Goal: Task Accomplishment & Management: Use online tool/utility

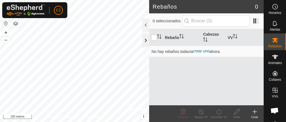
click at [146, 41] on div at bounding box center [146, 40] width 7 height 13
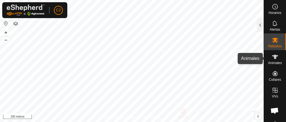
click at [274, 60] on icon at bounding box center [275, 57] width 7 height 7
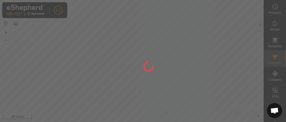
click at [254, 58] on div at bounding box center [143, 61] width 286 height 122
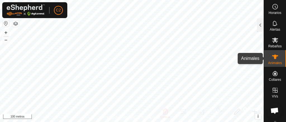
click at [274, 61] on font "Animales" at bounding box center [275, 63] width 14 height 4
click at [274, 62] on font "Animales" at bounding box center [275, 63] width 14 height 4
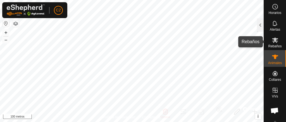
click at [274, 44] on es-mob-svg-icon at bounding box center [275, 40] width 10 height 9
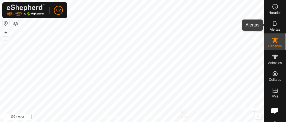
click at [274, 26] on icon at bounding box center [275, 23] width 7 height 7
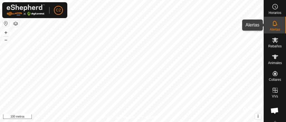
click at [270, 26] on es-notification-svg-icon at bounding box center [275, 23] width 10 height 9
click at [272, 27] on icon at bounding box center [275, 23] width 7 height 7
click at [261, 25] on div at bounding box center [260, 24] width 7 height 13
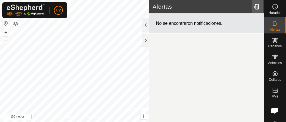
click at [256, 6] on div at bounding box center [257, 7] width 11 height 16
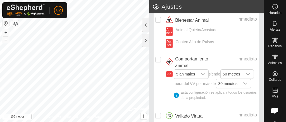
scroll to position [123, 0]
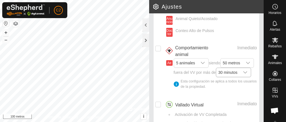
click at [243, 75] on icon "disparador desplegable" at bounding box center [245, 72] width 4 height 4
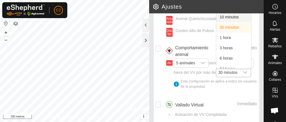
drag, startPoint x: 203, startPoint y: 81, endPoint x: 189, endPoint y: 25, distance: 57.3
click at [216, 68] on p-select "30 minutos 10 minutos 30 minutos 1 hora 3 horas 6 horas 24 horas" at bounding box center [233, 73] width 35 height 10
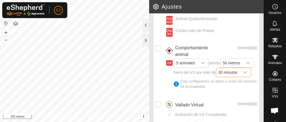
click at [220, 25] on font "10 minutos" at bounding box center [229, 27] width 19 height 4
click at [243, 75] on icon "disparador desplegable" at bounding box center [245, 72] width 4 height 4
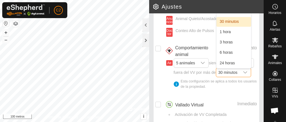
scroll to position [0, 0]
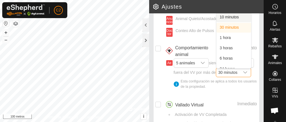
click at [220, 19] on font "10 minutos" at bounding box center [229, 17] width 19 height 4
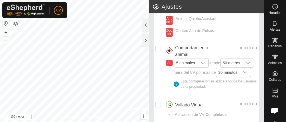
click at [243, 75] on icon "disparador desplegable" at bounding box center [245, 72] width 4 height 4
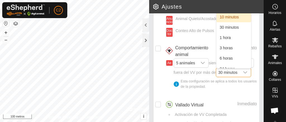
click at [220, 19] on font "10 minutos" at bounding box center [229, 17] width 19 height 4
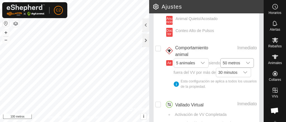
click at [246, 65] on icon "disparador desplegable" at bounding box center [248, 63] width 4 height 4
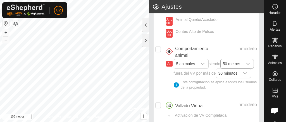
click at [243, 68] on div "disparador desplegable" at bounding box center [248, 64] width 11 height 9
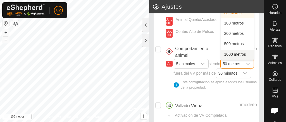
scroll to position [0, 0]
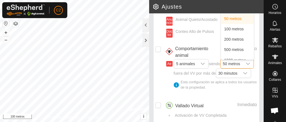
click at [221, 14] on li "20 metros" at bounding box center [237, 9] width 33 height 10
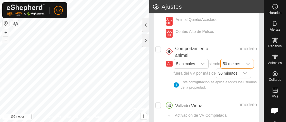
click at [167, 84] on div "Ae 5 animales siendo 50 metros fuera del VV por más de 30 minutos Esta configur…" at bounding box center [211, 77] width 91 height 33
click at [243, 76] on icon "disparador desplegable" at bounding box center [245, 73] width 4 height 4
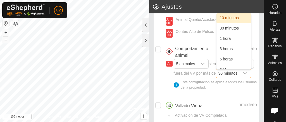
click at [217, 23] on li "10 minutos" at bounding box center [234, 18] width 35 height 10
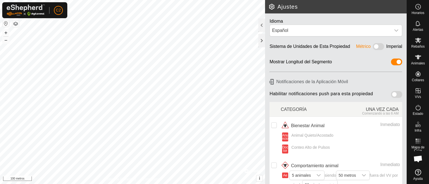
click at [286, 122] on icon at bounding box center [418, 172] width 6 height 6
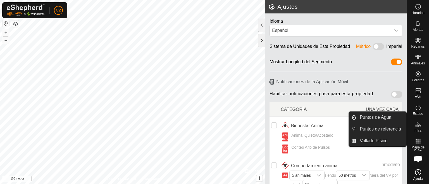
click at [260, 40] on div at bounding box center [262, 40] width 7 height 13
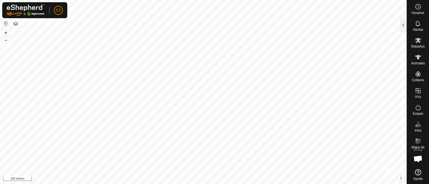
click at [15, 23] on button "button" at bounding box center [15, 23] width 7 height 7
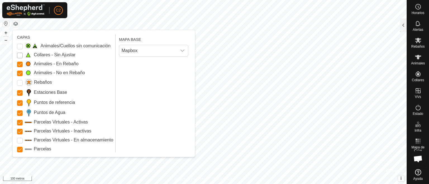
click at [20, 53] on Unfitted "Collares - Sin Ajustar" at bounding box center [20, 56] width 6 height 6
click at [18, 54] on Unfitted "Collares - Sin Ajustar" at bounding box center [20, 56] width 6 height 6
click at [20, 55] on Unfitted "Collares - Sin Ajustar" at bounding box center [20, 56] width 6 height 6
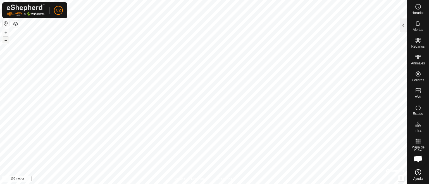
click at [6, 41] on font "–" at bounding box center [5, 40] width 3 height 6
click at [5, 30] on font "+" at bounding box center [5, 33] width 3 height 6
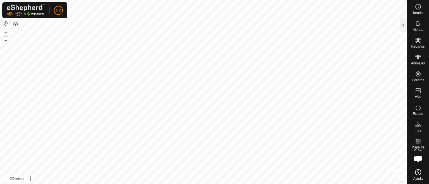
click at [15, 22] on button "button" at bounding box center [15, 23] width 7 height 7
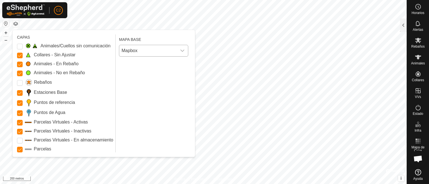
click at [184, 50] on icon "disparador desplegable" at bounding box center [182, 50] width 4 height 4
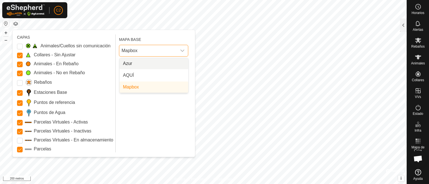
click at [184, 50] on icon "disparador desplegable" at bounding box center [182, 50] width 4 height 4
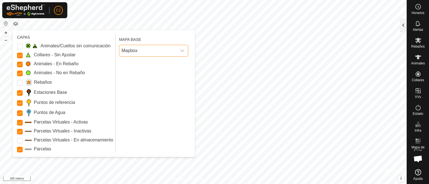
click at [286, 23] on div at bounding box center [403, 24] width 7 height 13
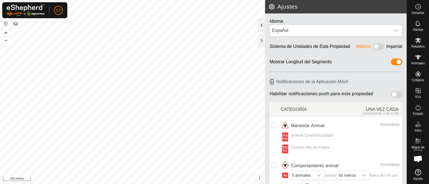
click at [262, 26] on div at bounding box center [262, 24] width 7 height 13
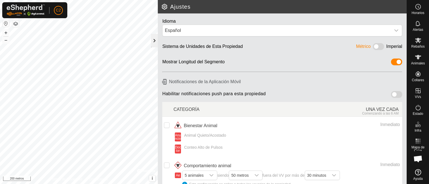
click at [153, 41] on div at bounding box center [154, 40] width 7 height 13
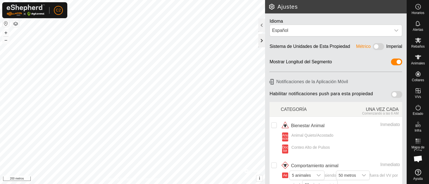
click at [262, 41] on div at bounding box center [262, 40] width 7 height 13
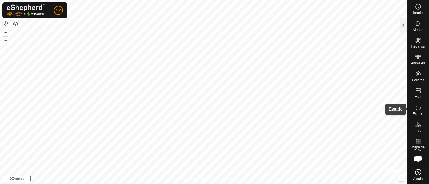
click at [286, 108] on icon at bounding box center [418, 107] width 7 height 7
click at [286, 109] on icon at bounding box center [418, 107] width 7 height 7
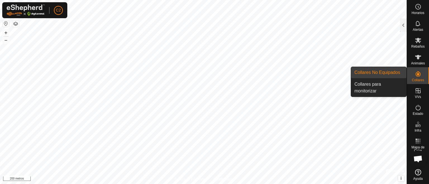
click at [286, 75] on icon at bounding box center [418, 73] width 5 height 5
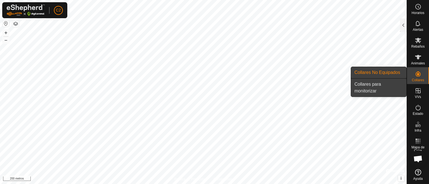
click at [286, 87] on span "Collares para monitorizar" at bounding box center [379, 87] width 49 height 13
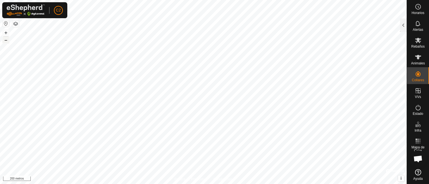
click at [6, 40] on font "–" at bounding box center [5, 40] width 3 height 6
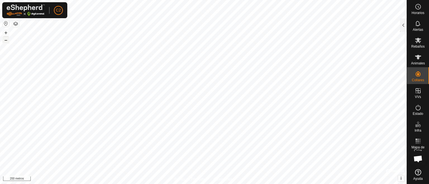
click at [6, 40] on font "–" at bounding box center [5, 40] width 3 height 6
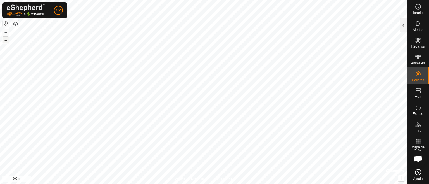
click at [6, 40] on font "–" at bounding box center [5, 40] width 3 height 6
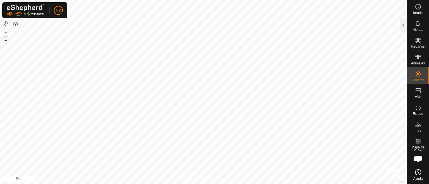
click at [6, 40] on font "–" at bounding box center [5, 40] width 3 height 6
click at [5, 40] on font "–" at bounding box center [5, 40] width 3 height 6
click at [6, 32] on font "+" at bounding box center [5, 33] width 3 height 6
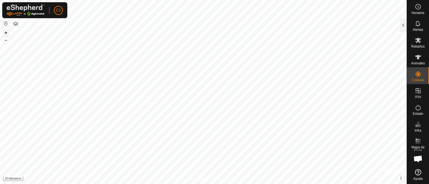
click at [6, 32] on font "+" at bounding box center [5, 33] width 3 height 6
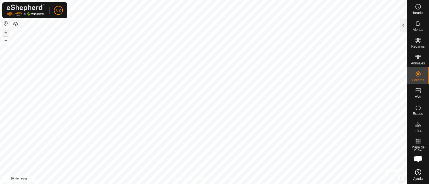
click at [6, 32] on font "+" at bounding box center [5, 33] width 3 height 6
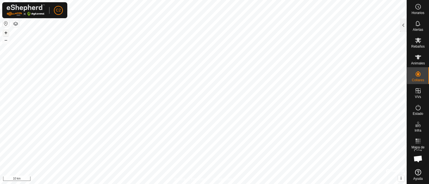
click at [6, 31] on font "+" at bounding box center [5, 33] width 3 height 6
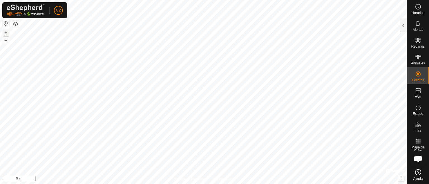
click at [6, 31] on font "+" at bounding box center [5, 33] width 3 height 6
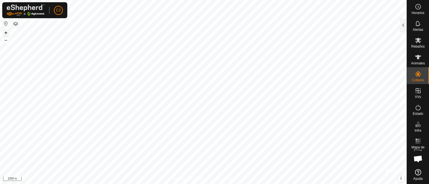
click at [6, 31] on font "+" at bounding box center [5, 33] width 3 height 6
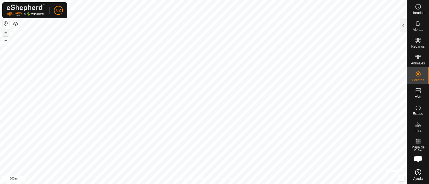
click at [6, 31] on font "+" at bounding box center [5, 33] width 3 height 6
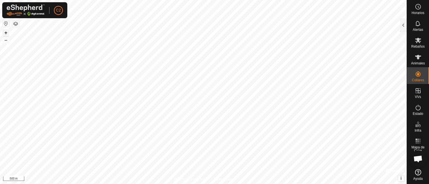
click at [6, 31] on font "+" at bounding box center [5, 33] width 3 height 6
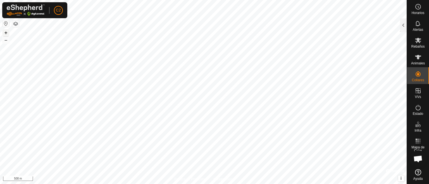
click at [6, 31] on font "+" at bounding box center [5, 33] width 3 height 6
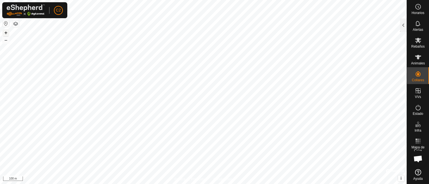
click at [6, 31] on font "+" at bounding box center [5, 33] width 3 height 6
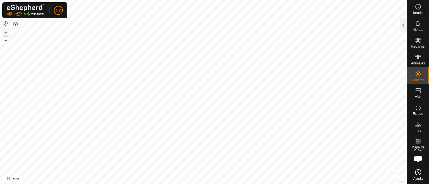
click at [5, 32] on font "+" at bounding box center [5, 33] width 3 height 6
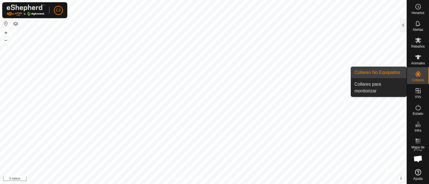
click at [286, 72] on link "Collares No Equipados" at bounding box center [378, 72] width 55 height 11
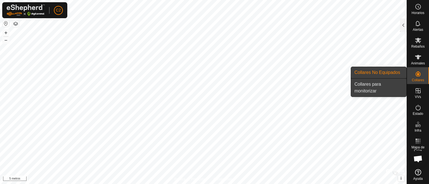
click at [286, 86] on font "Collares para monitorizar" at bounding box center [368, 87] width 27 height 11
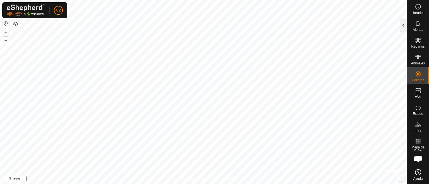
click at [286, 28] on div at bounding box center [403, 24] width 7 height 13
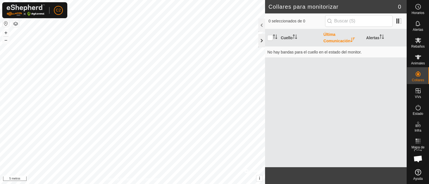
click at [260, 42] on div at bounding box center [262, 40] width 7 height 13
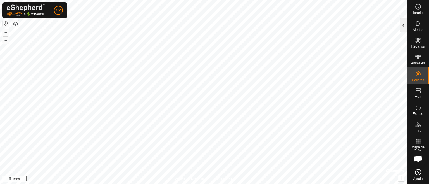
click at [286, 27] on div at bounding box center [403, 24] width 7 height 13
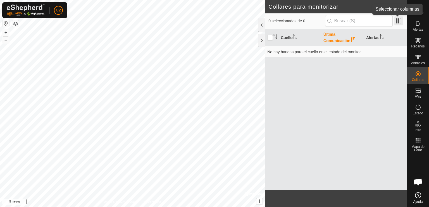
click at [286, 20] on span at bounding box center [399, 20] width 9 height 9
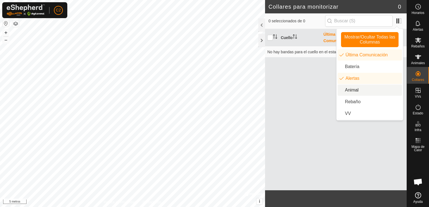
click at [286, 90] on li "Animal" at bounding box center [370, 90] width 64 height 11
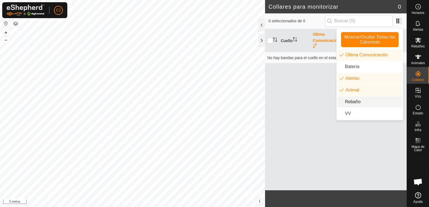
click at [286, 103] on li "Rebaño" at bounding box center [370, 101] width 64 height 11
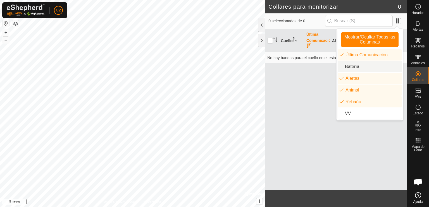
click at [286, 65] on li "Batería" at bounding box center [370, 66] width 64 height 11
click at [286, 80] on div "Cuello Última Comunicación Batería Alertas Animal Rebaño No hay bandas para el …" at bounding box center [336, 110] width 142 height 162
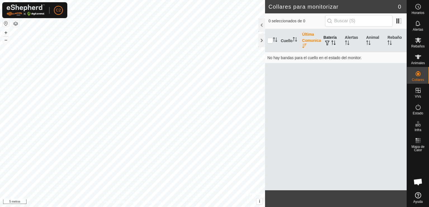
click at [286, 38] on font "Batería" at bounding box center [330, 37] width 13 height 4
click at [286, 39] on font "Batería" at bounding box center [330, 37] width 13 height 4
click at [260, 40] on div at bounding box center [262, 40] width 7 height 13
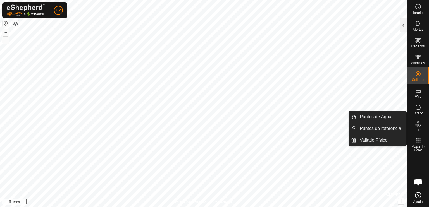
click at [286, 122] on div at bounding box center [418, 172] width 22 height 36
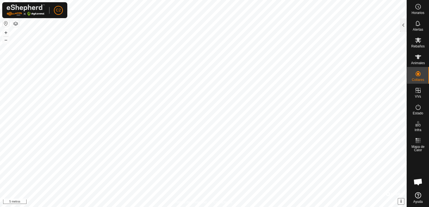
click at [286, 122] on font "i" at bounding box center [401, 201] width 1 height 5
click at [286, 122] on span "›" at bounding box center [400, 201] width 1 height 5
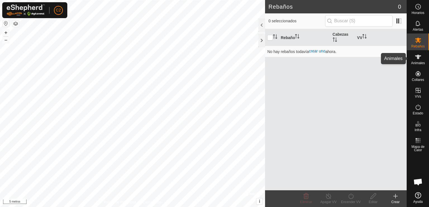
click at [417, 59] on icon at bounding box center [418, 57] width 7 height 7
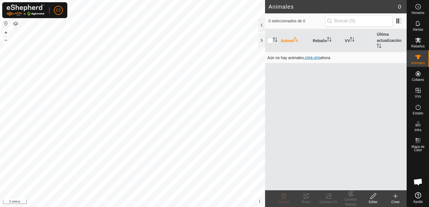
click at [314, 58] on font "crea uno" at bounding box center [312, 57] width 15 height 4
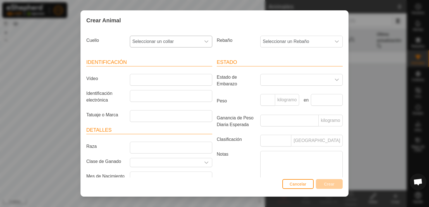
click at [204, 42] on icon "disparador desplegable" at bounding box center [206, 41] width 4 height 4
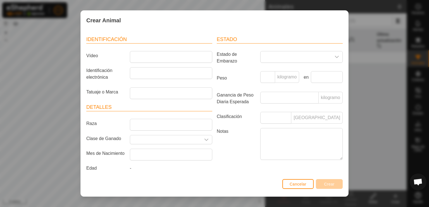
scroll to position [32, 0]
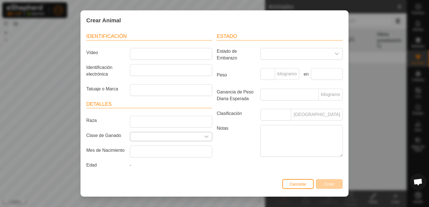
click at [204, 135] on icon "disparador desplegable" at bounding box center [206, 137] width 4 height 4
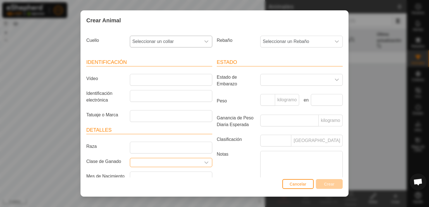
click at [205, 41] on icon "disparador desplegable" at bounding box center [207, 42] width 4 height 2
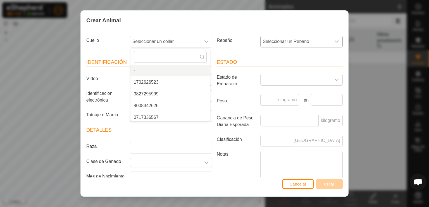
click at [335, 41] on icon "disparador desplegable" at bounding box center [337, 41] width 4 height 4
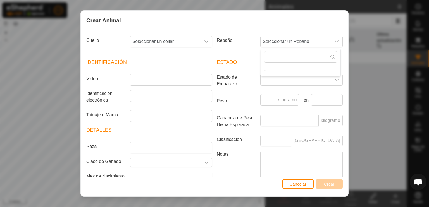
click at [320, 21] on div "Crear Animal" at bounding box center [215, 21] width 268 height 20
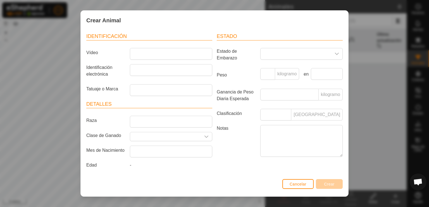
click at [145, 169] on div "-" at bounding box center [171, 166] width 87 height 9
click at [298, 184] on font "Cancelar" at bounding box center [298, 184] width 17 height 4
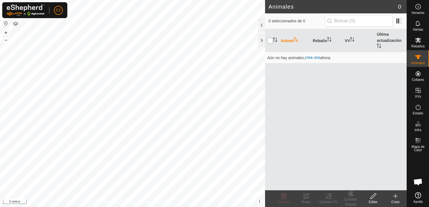
click at [270, 41] on input "checkbox" at bounding box center [270, 41] width 6 height 6
click at [271, 41] on input "checkbox" at bounding box center [270, 41] width 6 height 6
click at [269, 41] on input "checkbox" at bounding box center [270, 41] width 6 height 6
checkbox input "false"
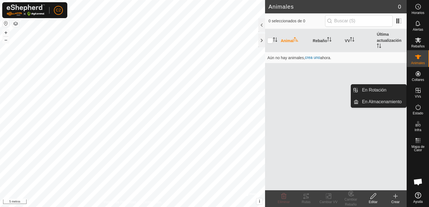
click at [418, 91] on icon at bounding box center [418, 90] width 5 height 5
click at [417, 92] on icon at bounding box center [418, 90] width 7 height 7
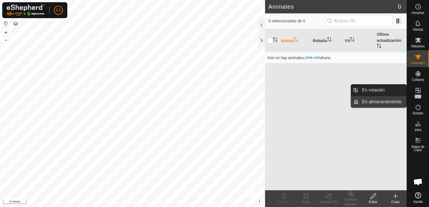
click at [381, 102] on link "En almacenamiento" at bounding box center [383, 101] width 48 height 11
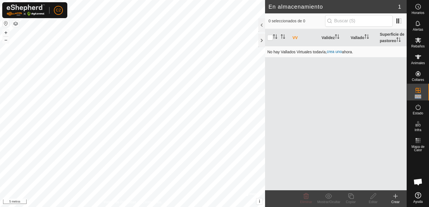
click at [335, 52] on font "crea uno" at bounding box center [334, 51] width 15 height 4
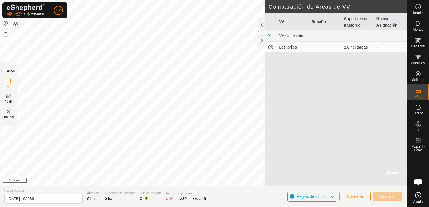
click at [270, 47] on icon at bounding box center [270, 47] width 7 height 7
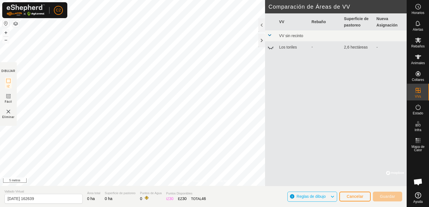
click at [271, 48] on icon at bounding box center [270, 47] width 7 height 7
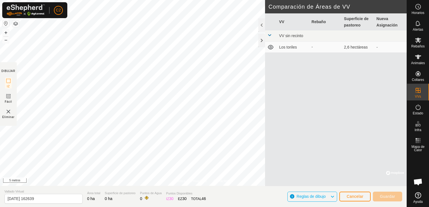
click at [312, 46] on font "-" at bounding box center [312, 47] width 1 height 4
click at [350, 45] on font "2,6 hectáreas" at bounding box center [356, 47] width 24 height 4
click at [345, 46] on font "2,6 hectáreas" at bounding box center [356, 47] width 24 height 4
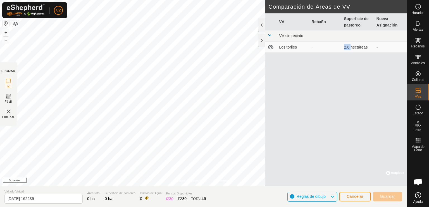
click at [345, 46] on font "2,6 hectáreas" at bounding box center [356, 47] width 24 height 4
click at [261, 41] on div at bounding box center [262, 40] width 7 height 13
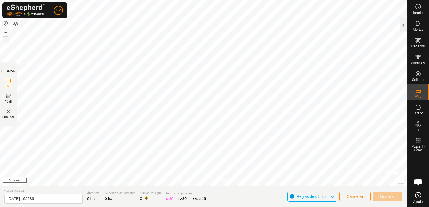
click at [6, 40] on font "–" at bounding box center [5, 40] width 3 height 6
click at [5, 40] on font "–" at bounding box center [5, 40] width 3 height 6
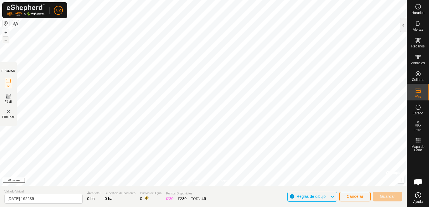
click at [5, 40] on font "–" at bounding box center [5, 40] width 3 height 6
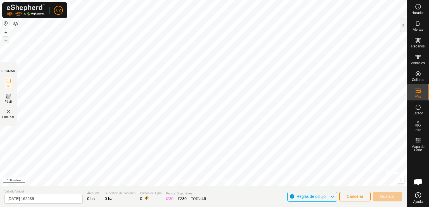
click at [5, 40] on font "–" at bounding box center [5, 40] width 3 height 6
click at [6, 32] on font "+" at bounding box center [5, 33] width 3 height 6
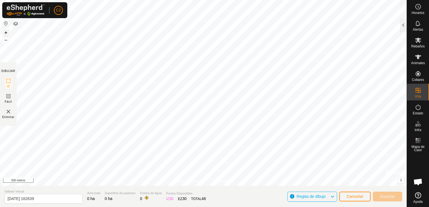
click at [6, 32] on font "+" at bounding box center [5, 33] width 3 height 6
click at [15, 24] on button "button" at bounding box center [15, 23] width 7 height 7
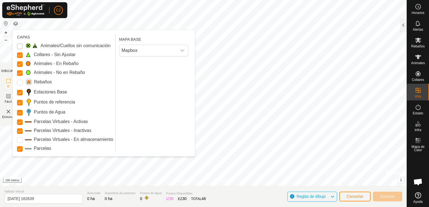
click at [19, 47] on Issue "Animales/Cuellos sin comunicación" at bounding box center [20, 47] width 6 height 6
click at [20, 140] on Storage "Parcelas Virtuales - En almacenamiento" at bounding box center [20, 141] width 6 height 6
click at [16, 22] on button "button" at bounding box center [15, 23] width 7 height 7
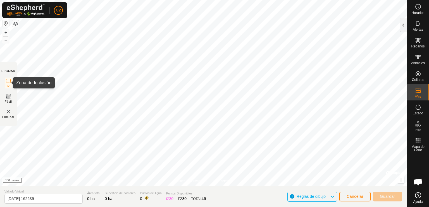
click at [8, 80] on icon at bounding box center [8, 81] width 7 height 7
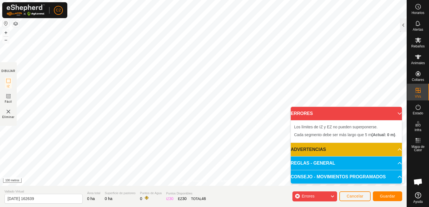
click at [8, 117] on font "Eliminar" at bounding box center [8, 117] width 12 height 3
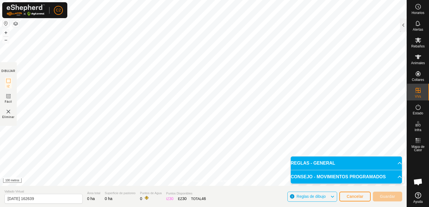
click at [398, 161] on icon at bounding box center [400, 163] width 4 height 4
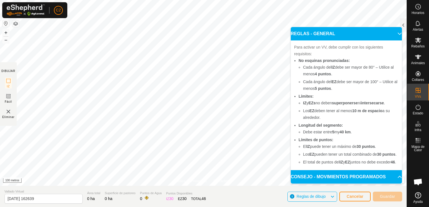
scroll to position [20, 0]
click at [7, 96] on icon at bounding box center [8, 96] width 3 height 3
click at [8, 112] on img at bounding box center [8, 111] width 7 height 7
click at [7, 110] on img at bounding box center [8, 111] width 7 height 7
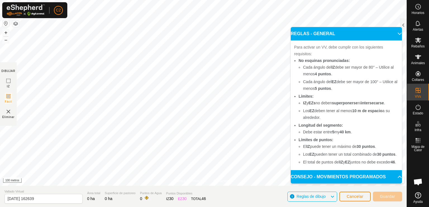
click at [8, 115] on span "Eliminar" at bounding box center [8, 117] width 12 height 4
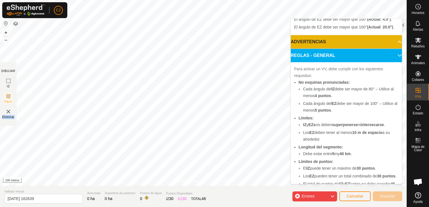
scroll to position [83, 0]
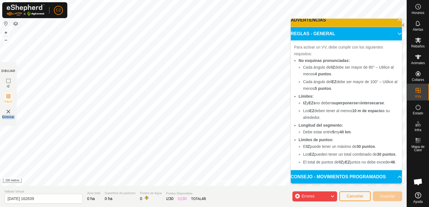
click at [7, 116] on font "Eliminar" at bounding box center [8, 117] width 12 height 3
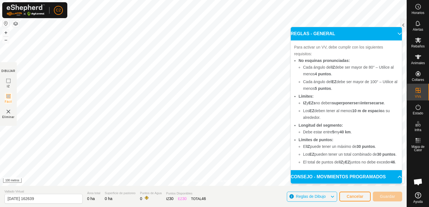
scroll to position [20, 0]
